Goal: Information Seeking & Learning: Find specific fact

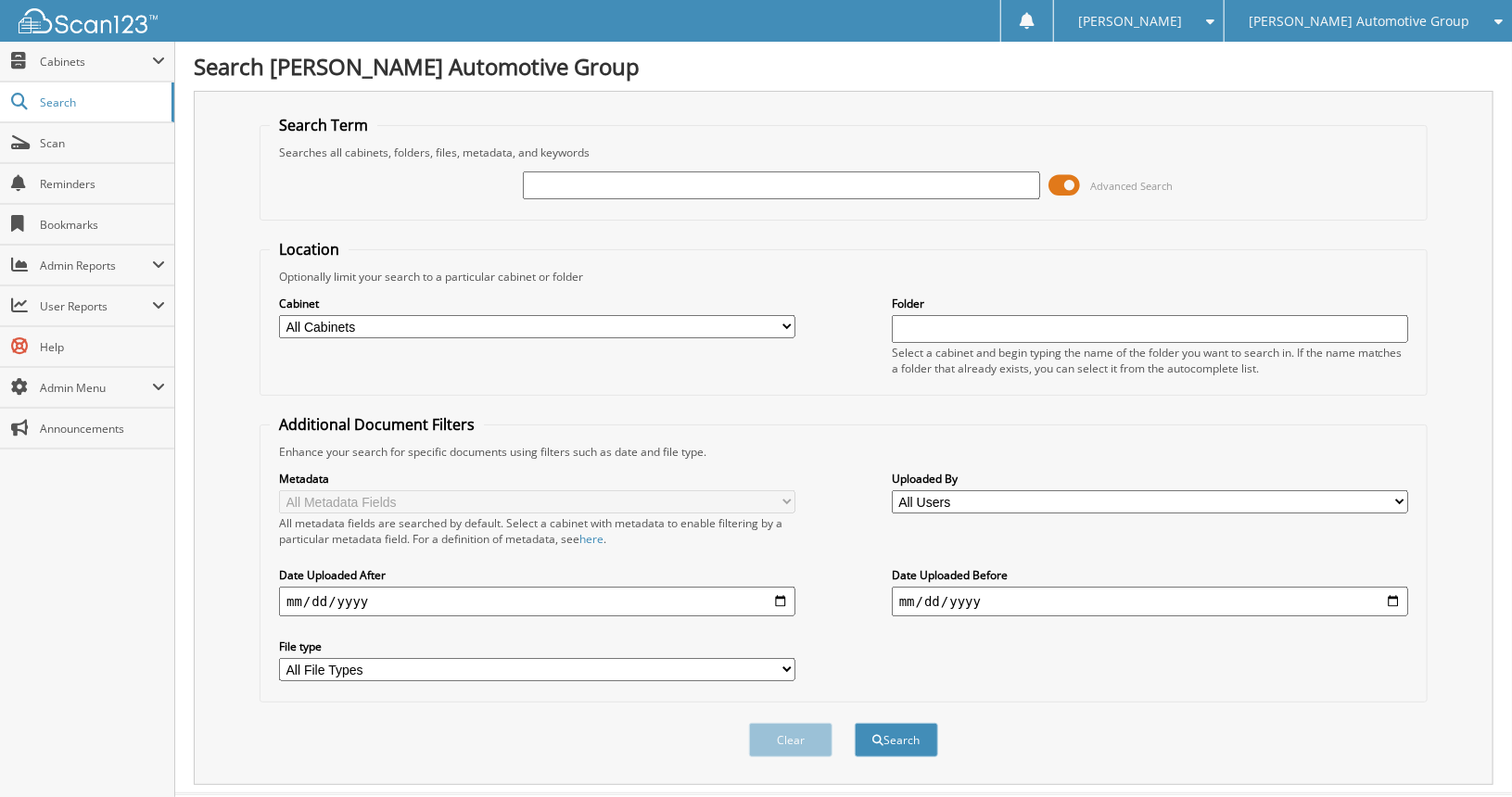
click at [781, 320] on select "All Cabinets ACCOUNTS PAYABLE BMW SERVICE RO CAR DEALS GM SERVICE RO HR MAZDA S…" at bounding box center [537, 326] width 516 height 23
select select "49908"
click at [279, 315] on select "All Cabinets ACCOUNTS PAYABLE BMW SERVICE RO CAR DEALS GM SERVICE RO HR MAZDA S…" at bounding box center [537, 326] width 516 height 23
click at [778, 587] on input "date" at bounding box center [537, 602] width 516 height 30
click at [1390, 591] on input "date" at bounding box center [1149, 602] width 516 height 30
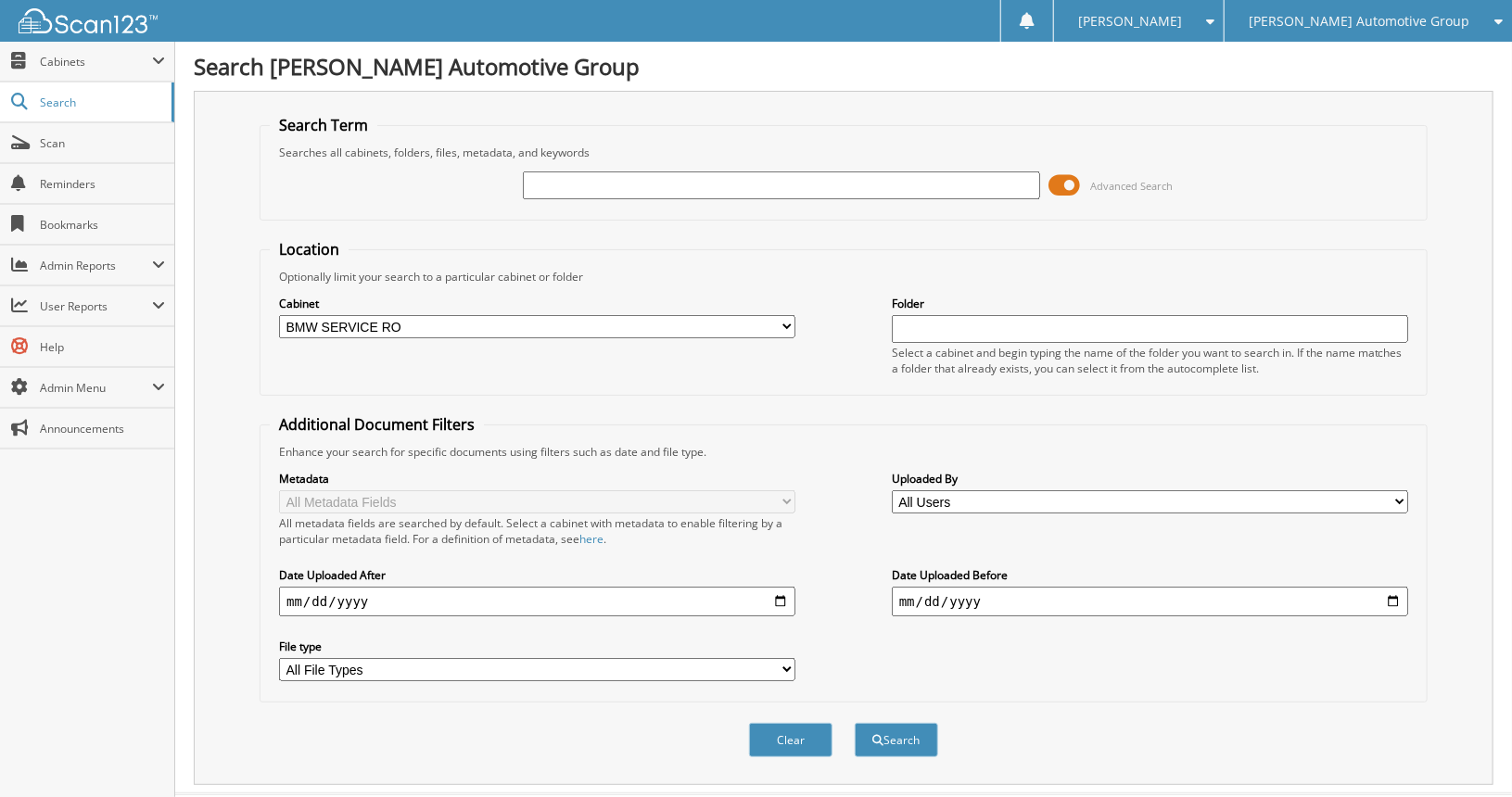
click at [772, 591] on input "2025-09-01" at bounding box center [537, 602] width 516 height 30
type input "[DATE]"
click at [1383, 593] on input "date" at bounding box center [1149, 602] width 516 height 30
click at [1394, 588] on input "date" at bounding box center [1149, 602] width 516 height 30
type input "[DATE]"
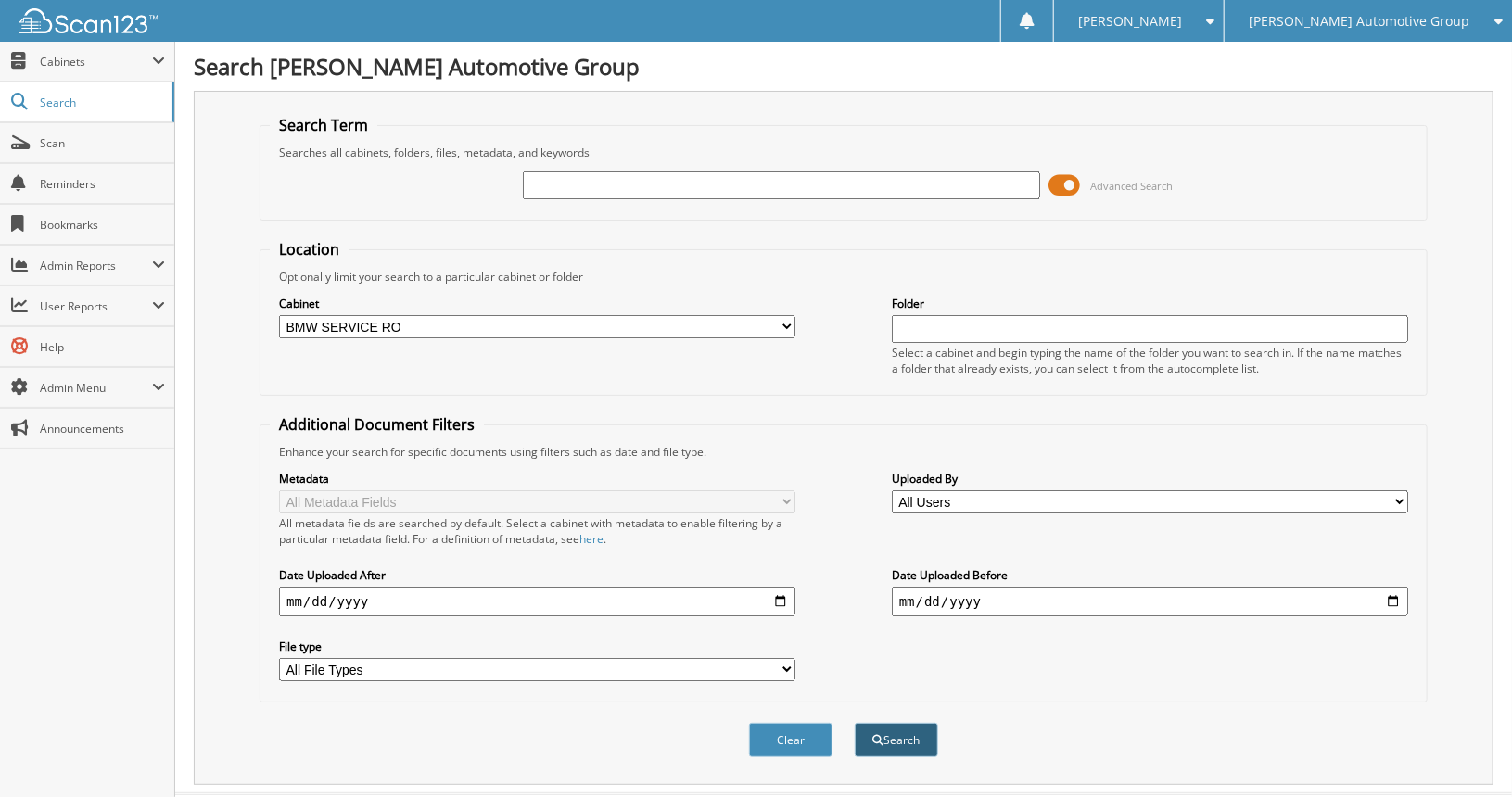
click at [892, 723] on button "Search" at bounding box center [896, 740] width 84 height 34
click at [610, 188] on input "text" at bounding box center [781, 185] width 516 height 28
type input "6"
click at [898, 723] on button "Search" at bounding box center [896, 740] width 84 height 34
click at [73, 59] on span "Cabinets" at bounding box center [96, 62] width 113 height 16
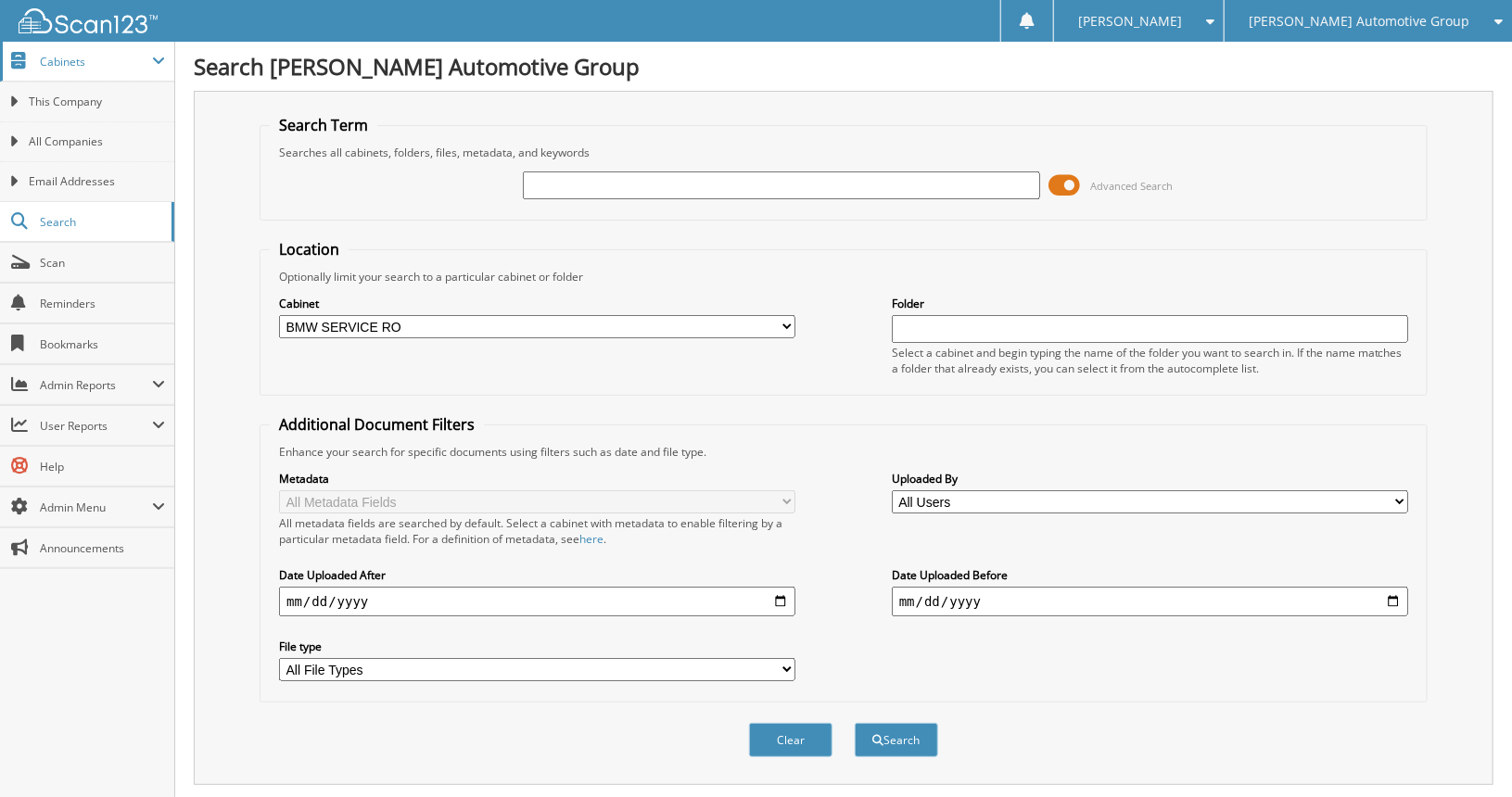
click at [73, 59] on span "Cabinets" at bounding box center [96, 62] width 113 height 16
click at [71, 61] on span "Cabinets" at bounding box center [96, 62] width 113 height 16
click at [682, 171] on input "text" at bounding box center [781, 185] width 516 height 28
click at [915, 733] on button "Search" at bounding box center [896, 740] width 84 height 34
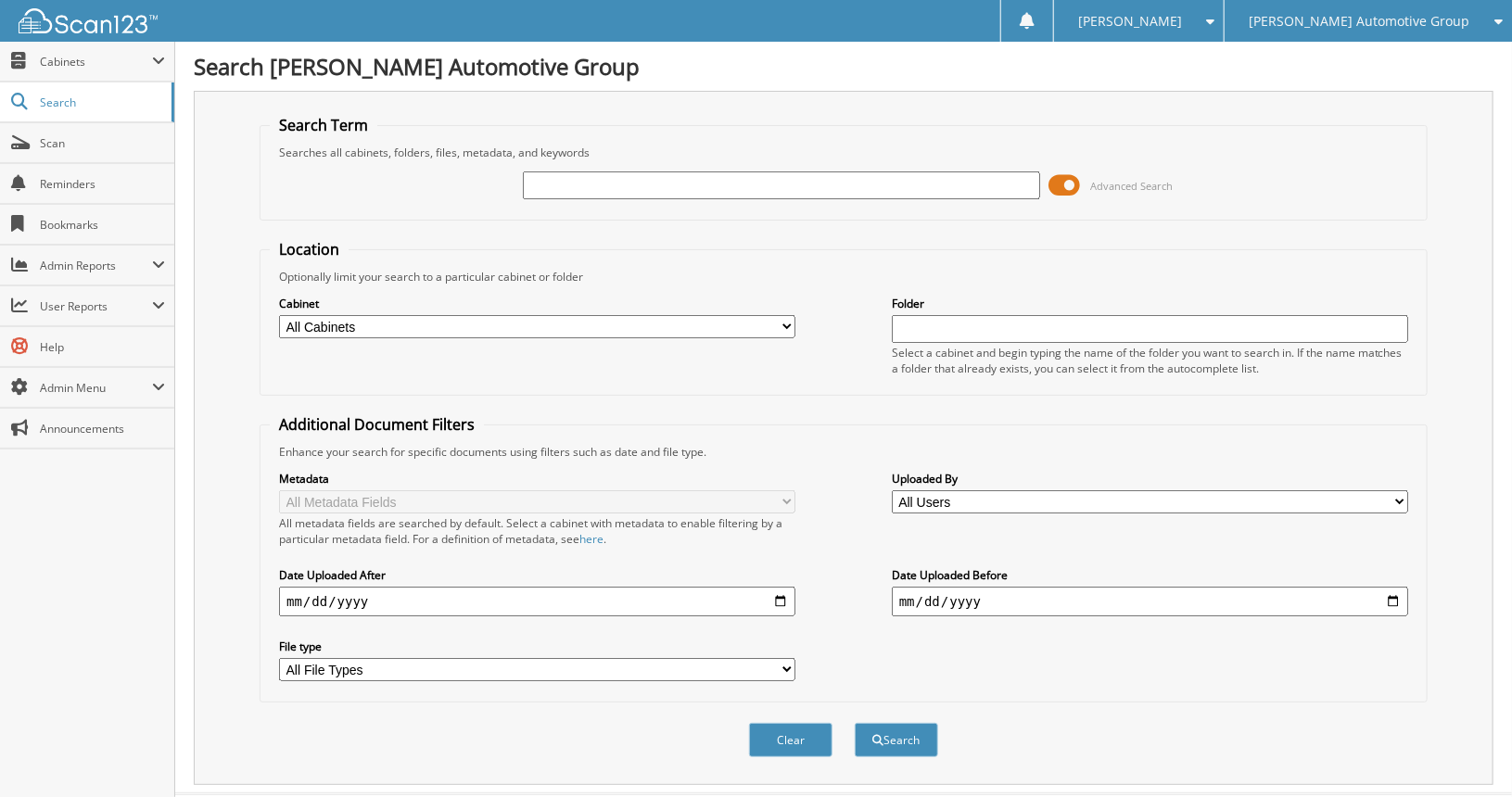
click at [775, 320] on select "All Cabinets ACCOUNTS PAYABLE BMW SERVICE RO CAR DEALS GM SERVICE RO HR MAZDA S…" at bounding box center [537, 326] width 516 height 23
select select "49908"
click at [279, 315] on select "All Cabinets ACCOUNTS PAYABLE BMW SERVICE RO CAR DEALS GM SERVICE RO HR MAZDA S…" at bounding box center [537, 326] width 516 height 23
click at [780, 595] on input "date" at bounding box center [537, 602] width 516 height 30
type input "[DATE]"
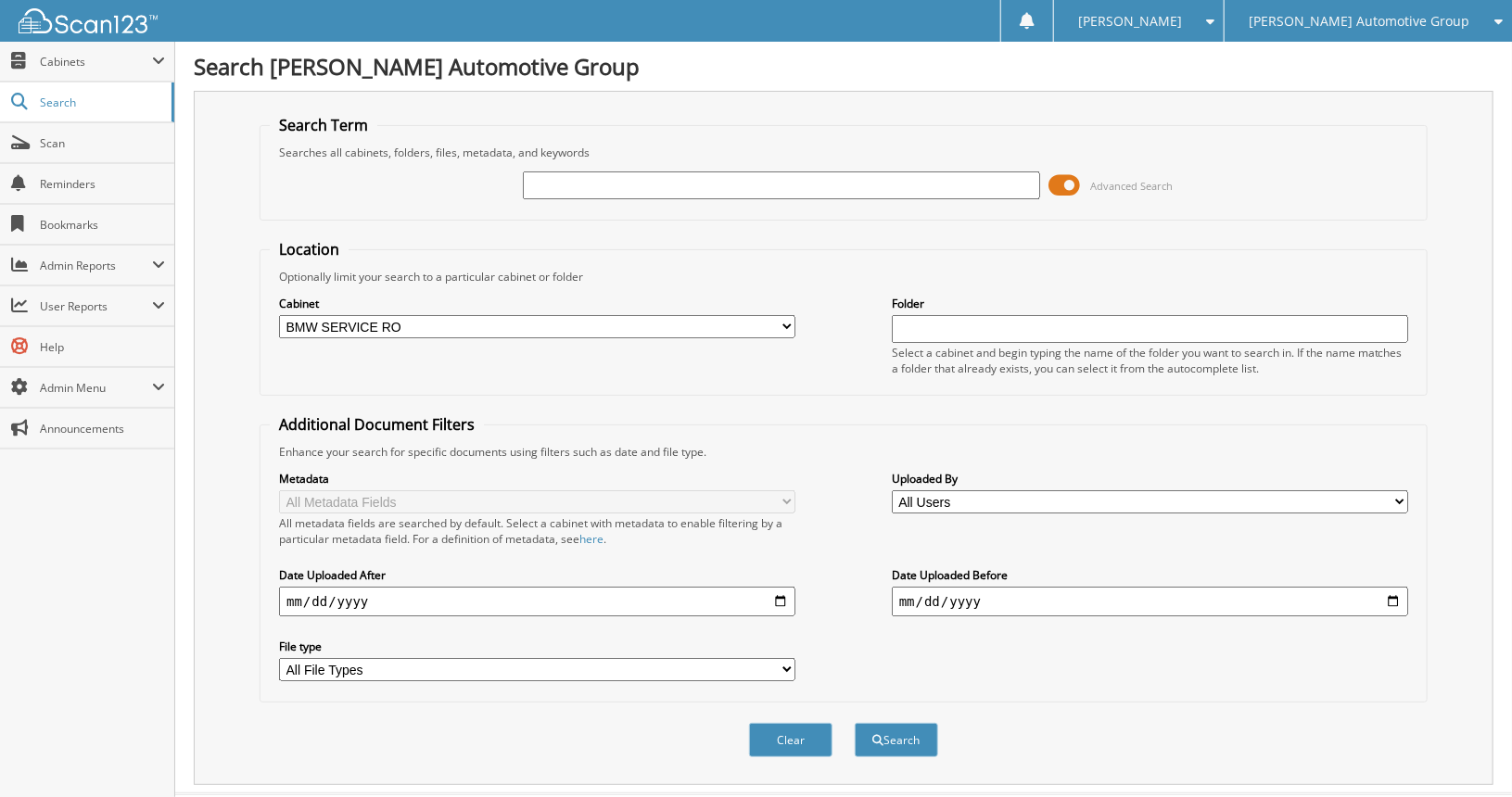
click at [1394, 593] on input "date" at bounding box center [1149, 602] width 516 height 30
type input "[DATE]"
click at [909, 723] on button "Search" at bounding box center [896, 740] width 84 height 34
click at [788, 177] on input "text" at bounding box center [781, 185] width 516 height 28
click at [78, 62] on span "Cabinets" at bounding box center [96, 62] width 113 height 16
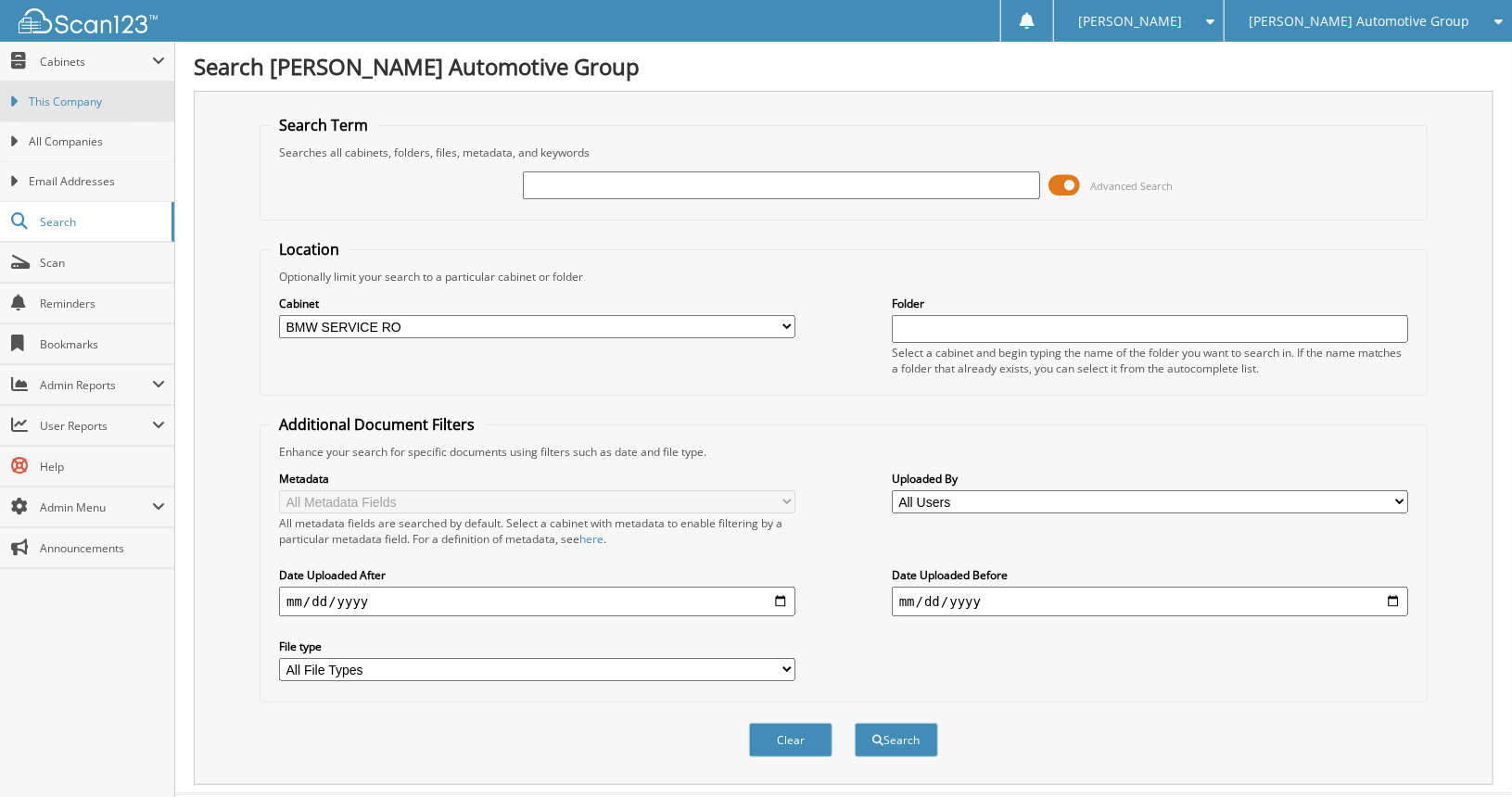
click at [53, 115] on link "This Company" at bounding box center [87, 102] width 174 height 40
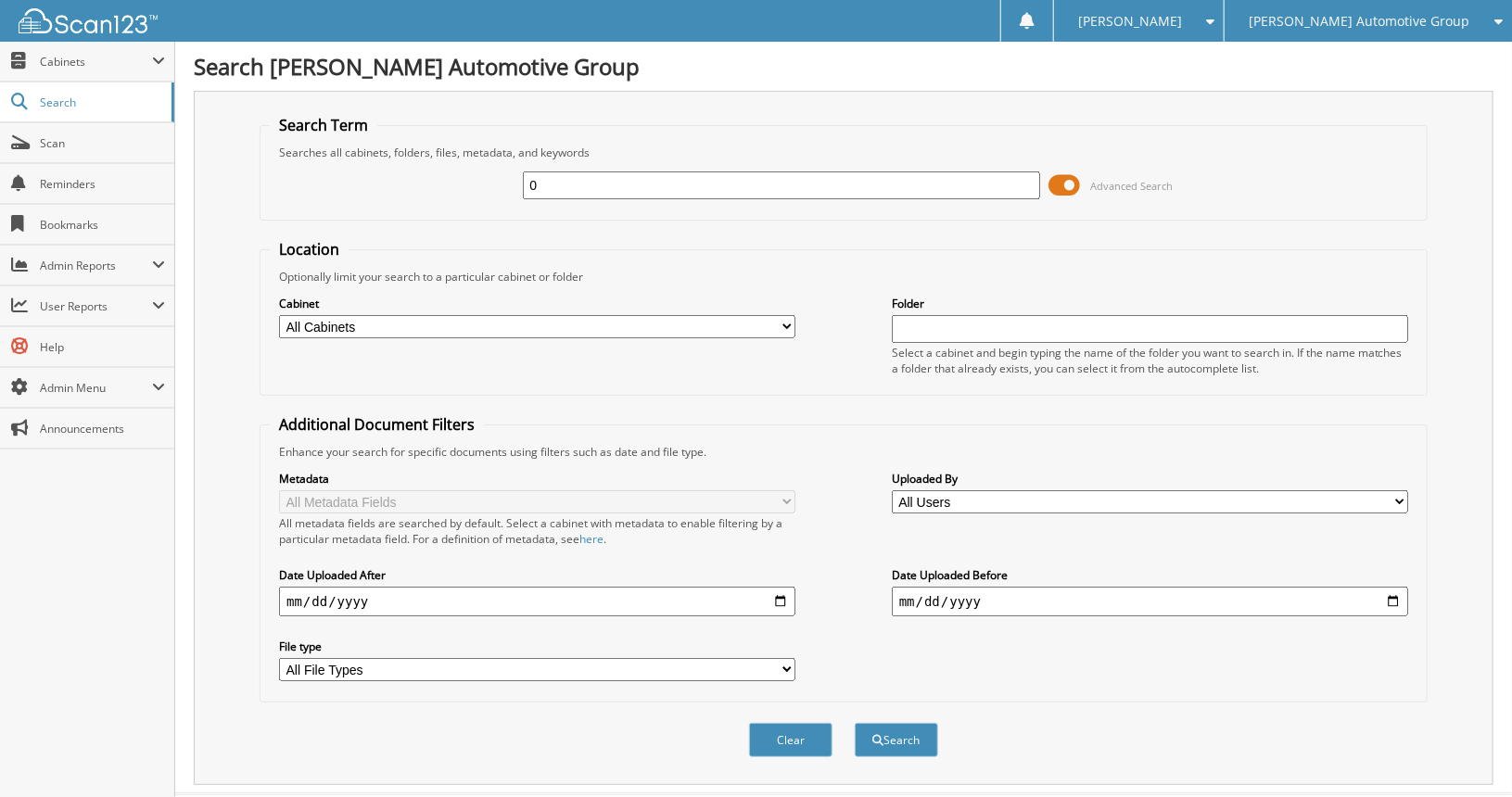
type input "0"
click at [621, 325] on select "All Cabinets ACCOUNTS PAYABLE BMW SERVICE RO CAR DEALS GM SERVICE RO HR MAZDA S…" at bounding box center [537, 326] width 516 height 23
select select "49908"
click at [279, 315] on select "All Cabinets ACCOUNTS PAYABLE BMW SERVICE RO CAR DEALS GM SERVICE RO HR MAZDA S…" at bounding box center [537, 326] width 516 height 23
click at [775, 590] on input "date" at bounding box center [537, 602] width 516 height 30
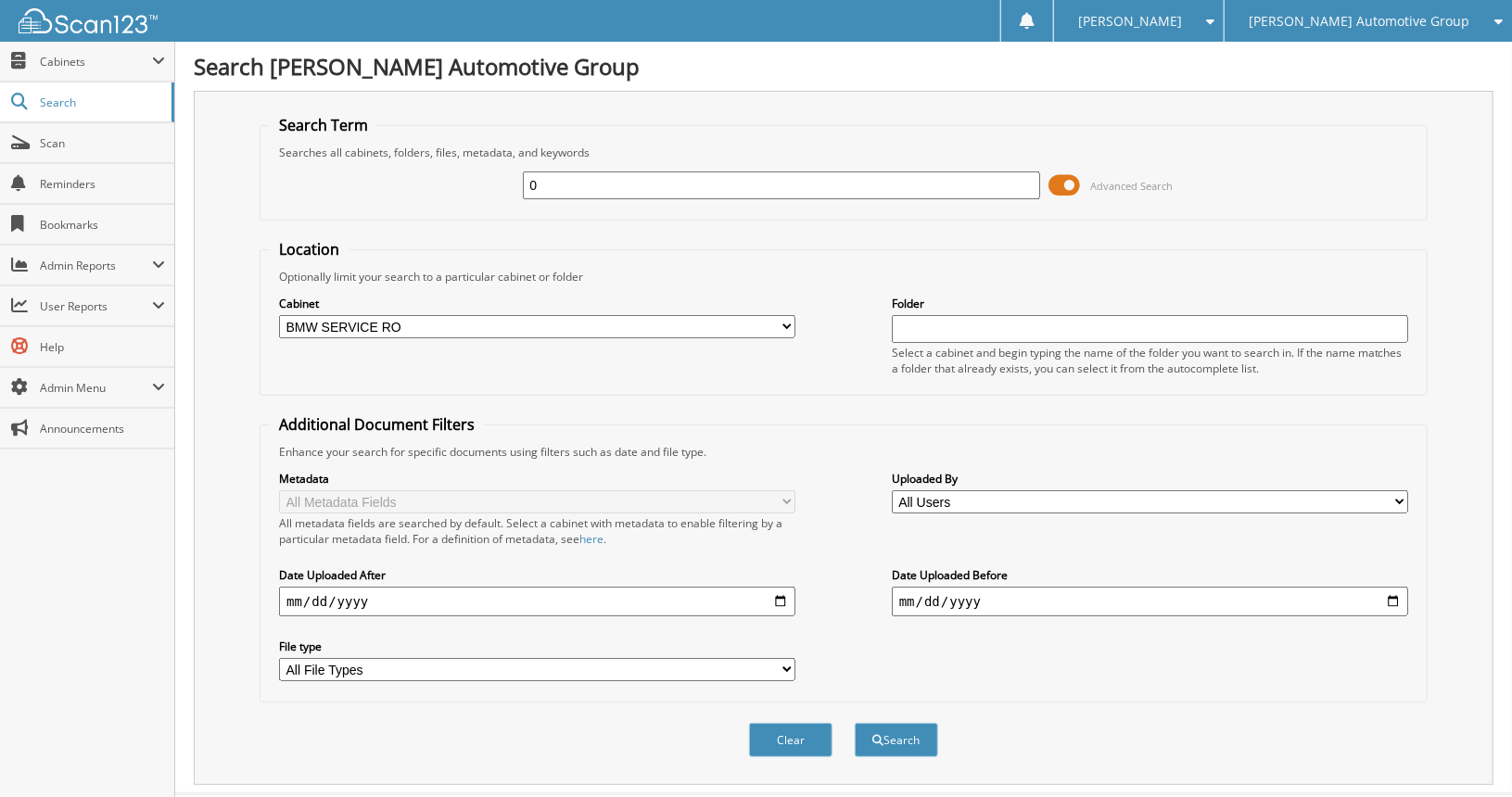
type input "[DATE]"
click at [1394, 587] on input "date" at bounding box center [1149, 602] width 516 height 30
type input "[DATE]"
click at [780, 659] on select "All File Types PDF" at bounding box center [537, 669] width 516 height 23
select select "pdf"
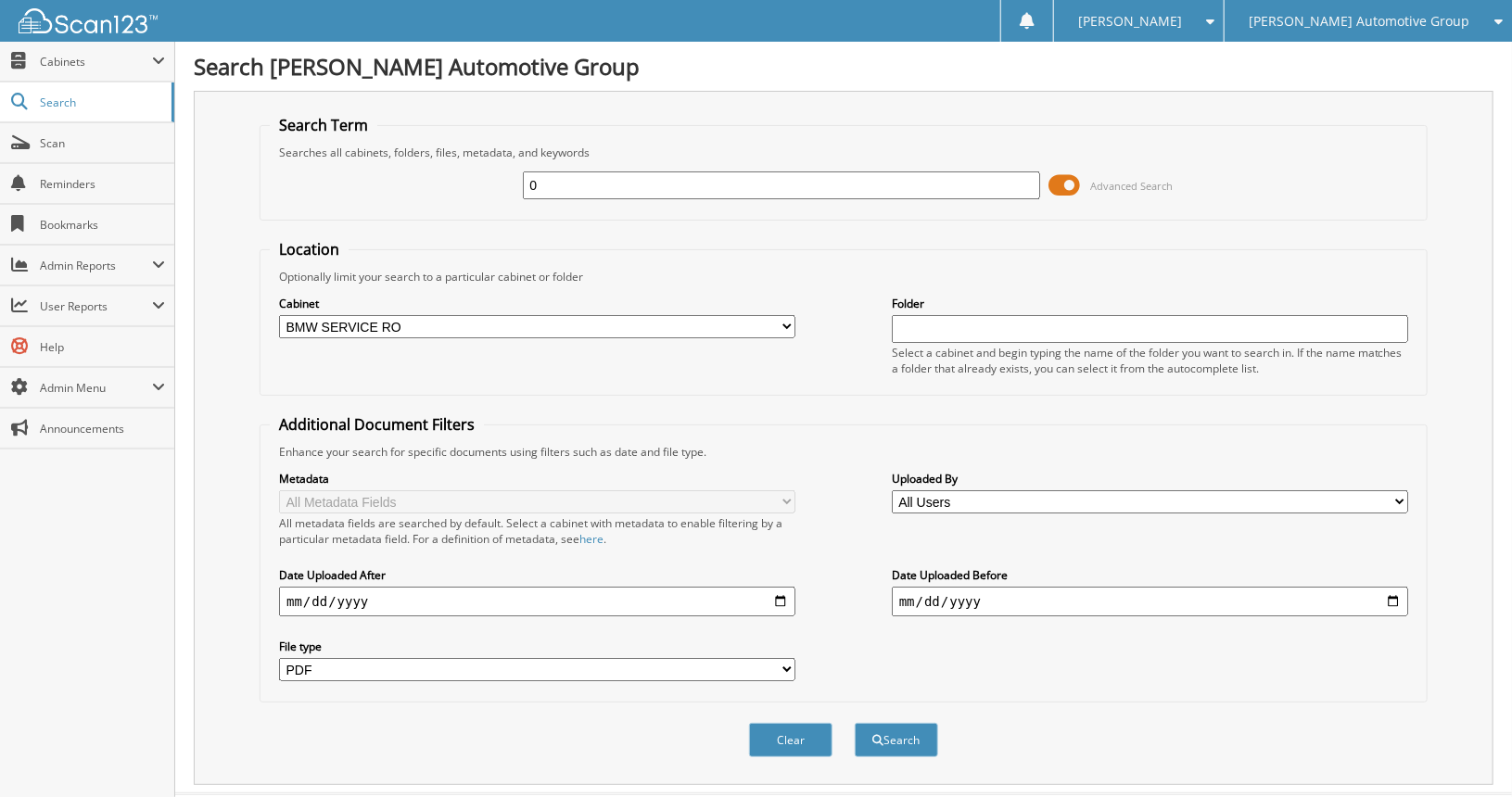
click at [279, 659] on select "All File Types PDF" at bounding box center [537, 669] width 516 height 23
click at [897, 724] on button "Search" at bounding box center [896, 740] width 84 height 34
click at [60, 61] on span "Cabinets" at bounding box center [96, 62] width 113 height 16
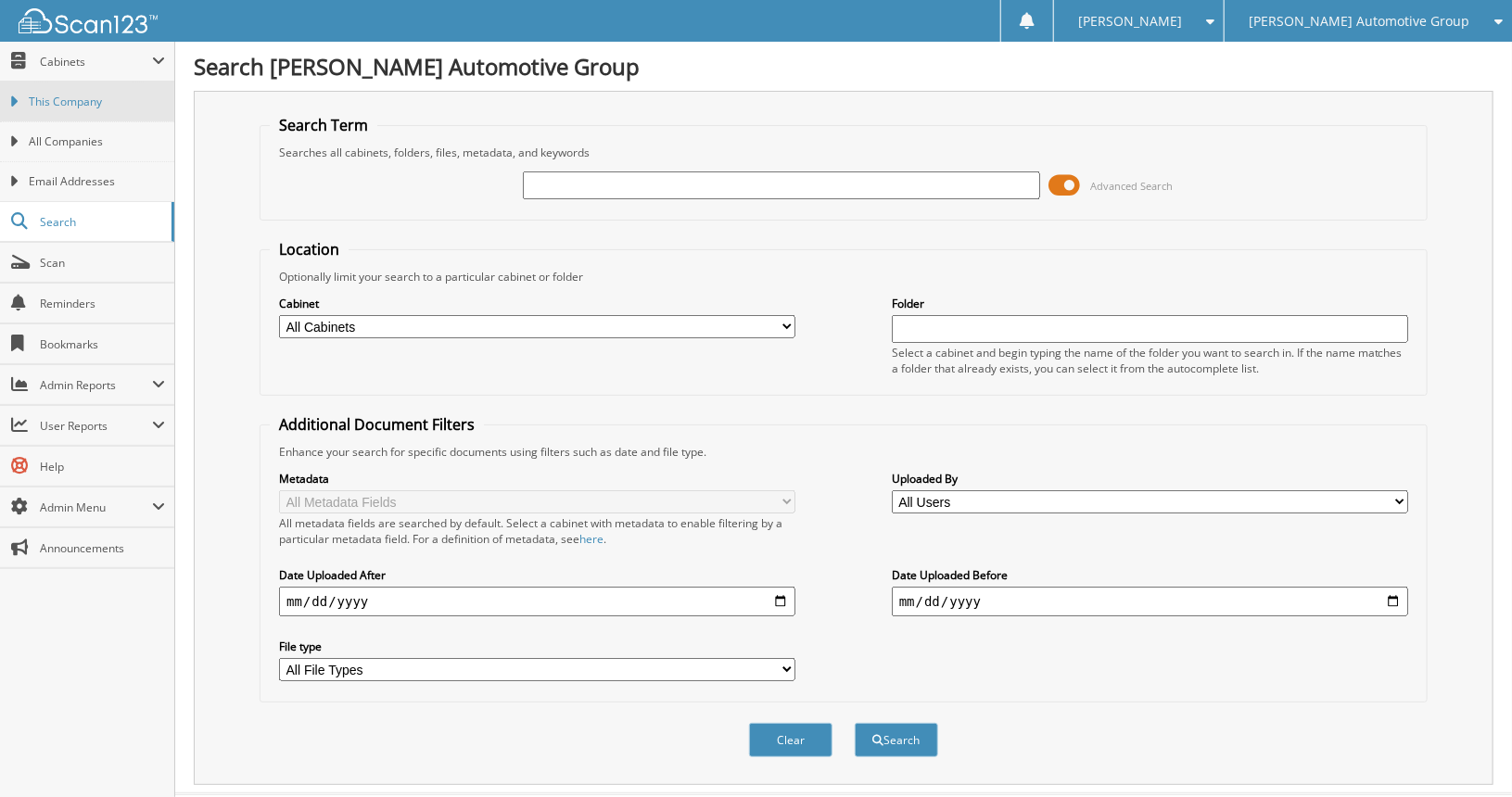
click at [69, 100] on span "This Company" at bounding box center [97, 102] width 136 height 17
